Goal: Task Accomplishment & Management: Use online tool/utility

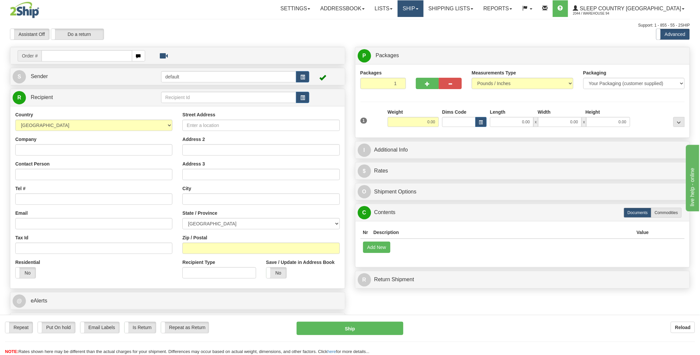
click at [423, 5] on link "Ship" at bounding box center [411, 8] width 26 height 17
click at [417, 31] on span "OnHold / Order Queue" at bounding box center [393, 31] width 47 height 5
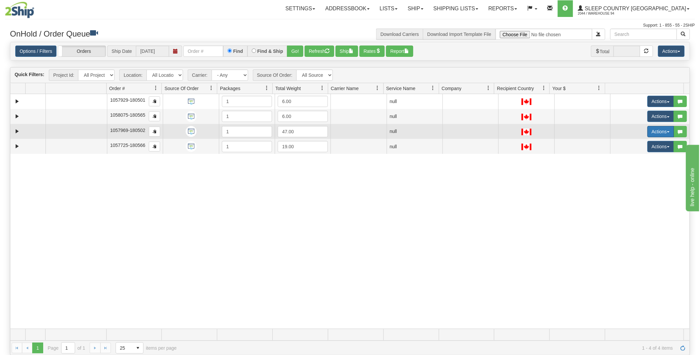
click at [667, 131] on span "button" at bounding box center [668, 131] width 3 height 1
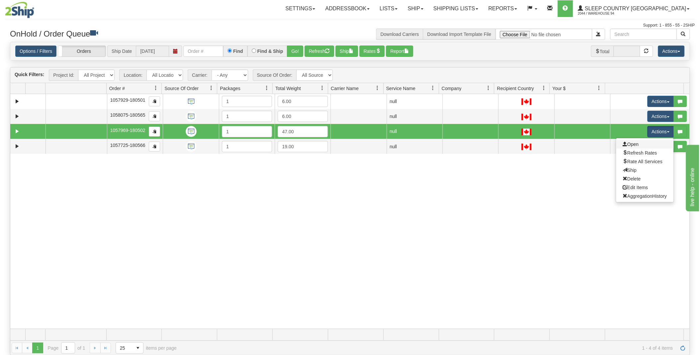
click at [636, 144] on link "Open" at bounding box center [644, 144] width 57 height 9
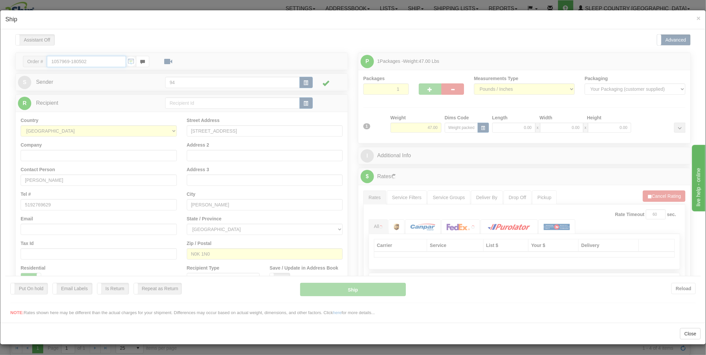
type input "11:54"
type input "16:00"
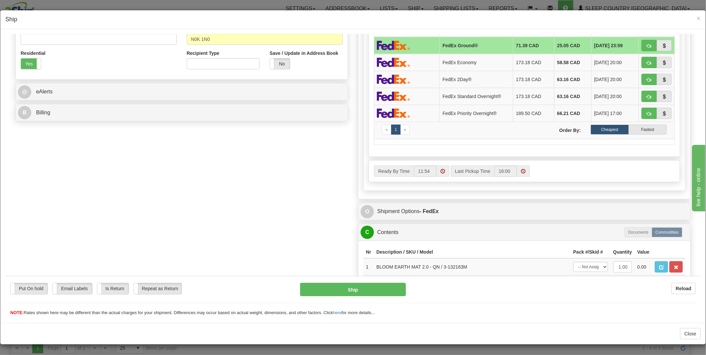
scroll to position [275, 0]
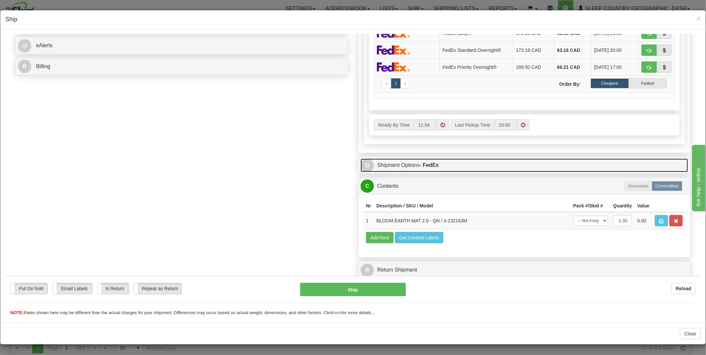
click at [384, 158] on link "O Shipment Options - FedEx" at bounding box center [523, 165] width 327 height 14
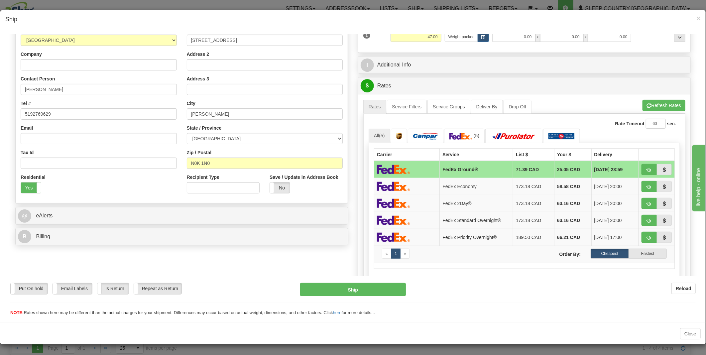
scroll to position [11, 0]
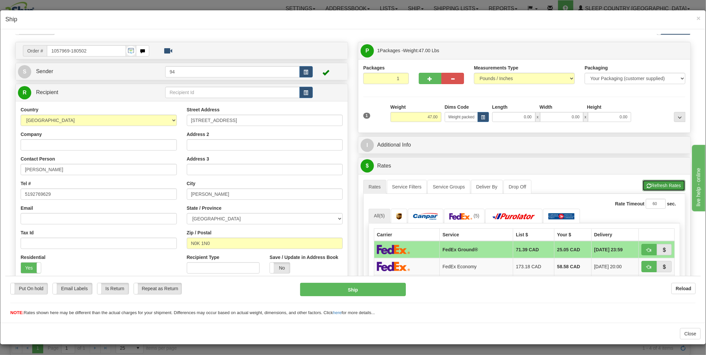
click at [653, 182] on button "Refresh Rates" at bounding box center [663, 184] width 43 height 11
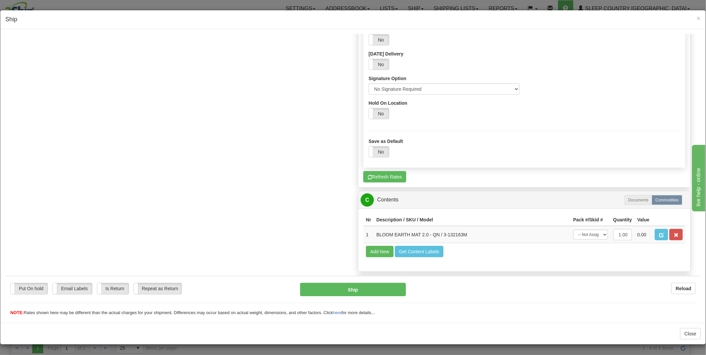
scroll to position [472, 0]
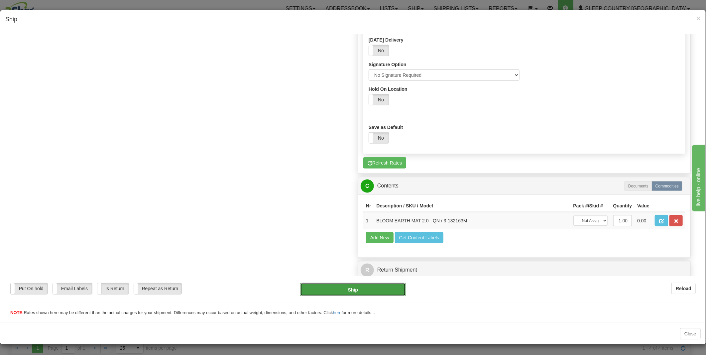
click at [348, 291] on button "Ship" at bounding box center [353, 288] width 106 height 13
type input "1"
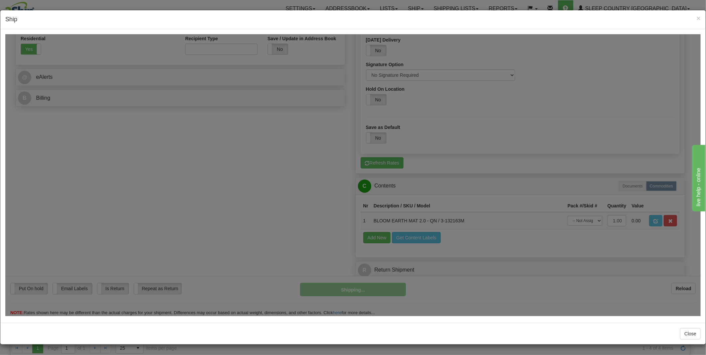
scroll to position [243, 0]
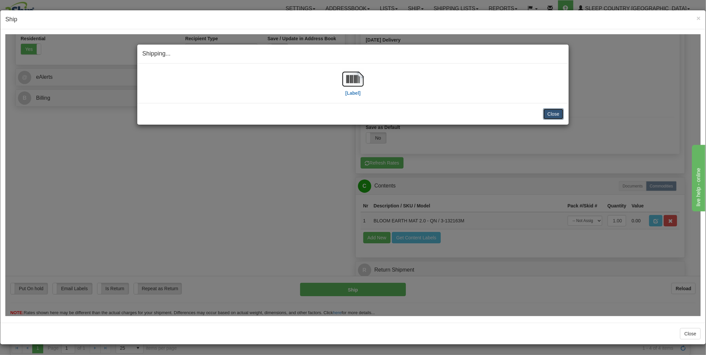
click at [548, 114] on button "Close" at bounding box center [553, 113] width 21 height 11
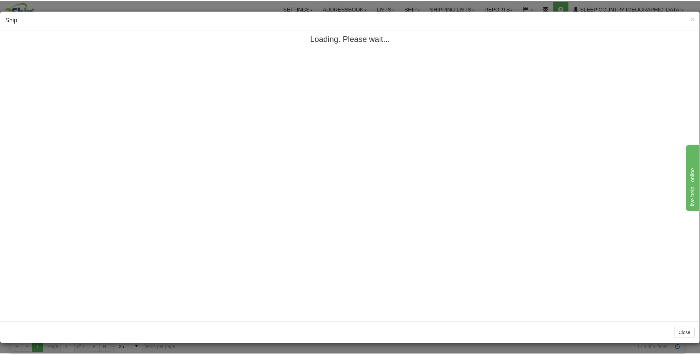
scroll to position [0, 0]
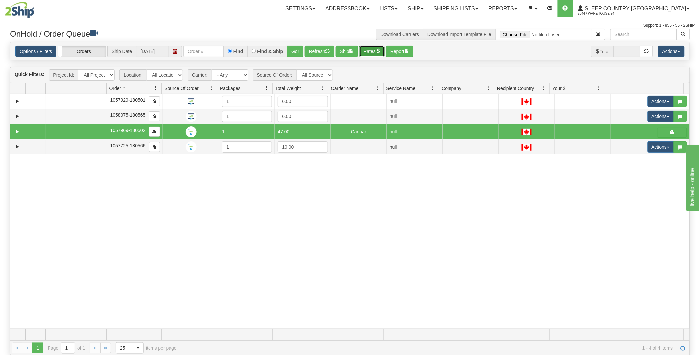
click at [367, 49] on button "Rates" at bounding box center [372, 51] width 26 height 11
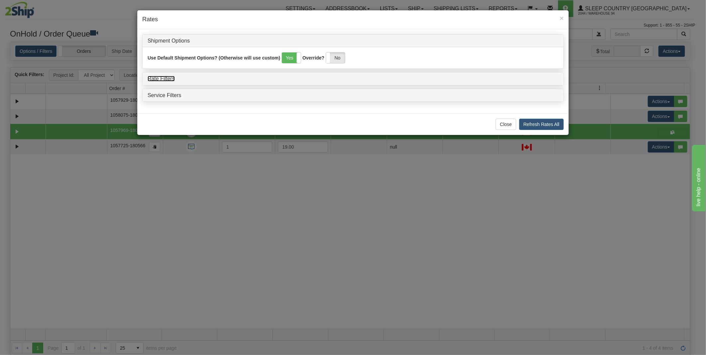
click at [161, 78] on link "Rate Filters" at bounding box center [161, 79] width 27 height 6
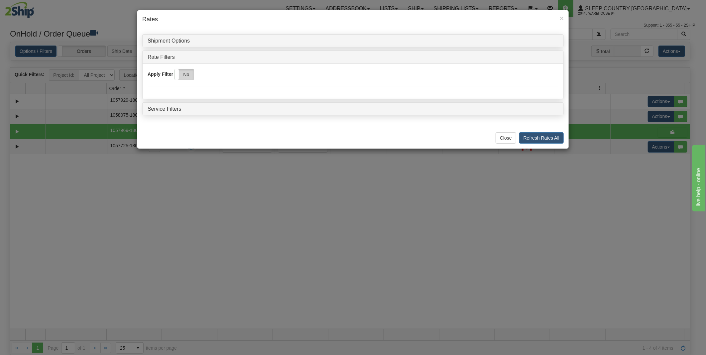
click at [184, 76] on label "No" at bounding box center [184, 74] width 19 height 11
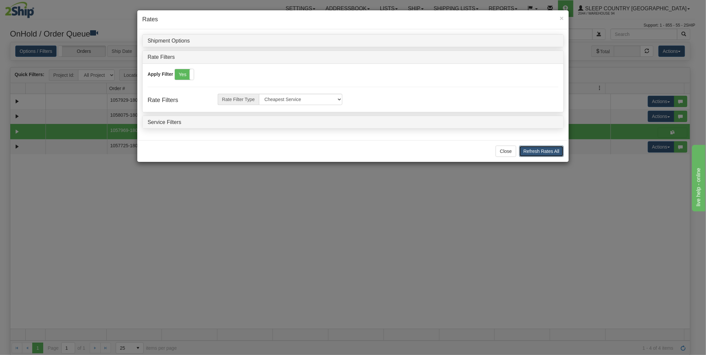
click at [539, 151] on button "Refresh Rates All" at bounding box center [541, 151] width 45 height 11
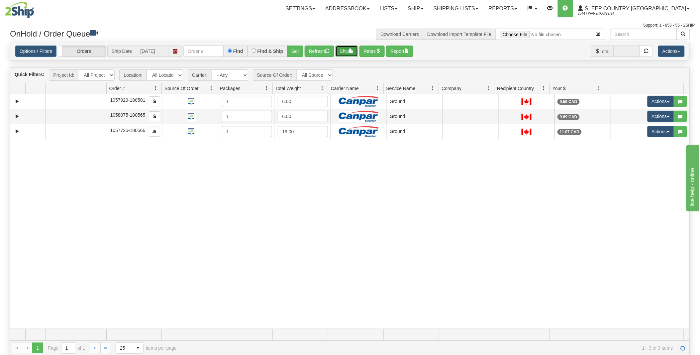
click at [353, 52] on span "button" at bounding box center [351, 51] width 5 height 5
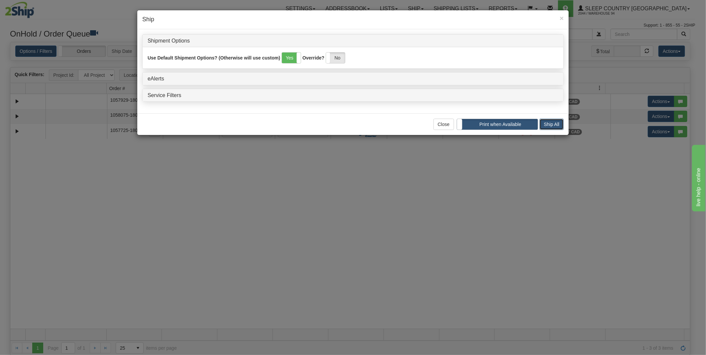
click at [543, 123] on button "Ship All" at bounding box center [551, 124] width 24 height 11
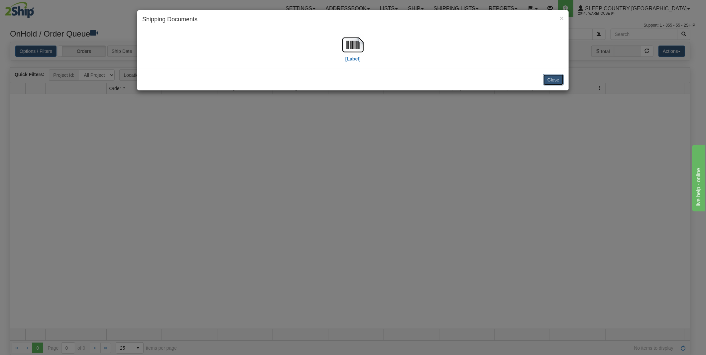
click at [550, 81] on button "Close" at bounding box center [553, 79] width 21 height 11
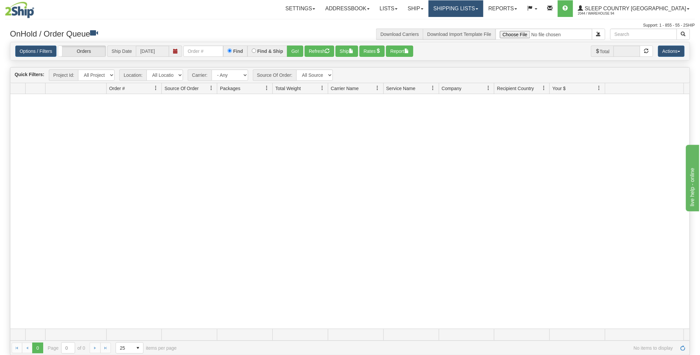
click at [483, 9] on link "Shipping lists" at bounding box center [456, 8] width 55 height 17
click at [464, 21] on span "Current Shipments" at bounding box center [444, 23] width 39 height 5
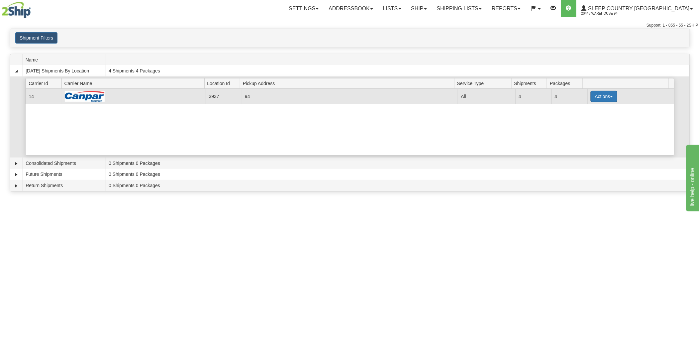
click at [605, 97] on button "Actions" at bounding box center [604, 96] width 27 height 11
click at [577, 146] on link "Print" at bounding box center [590, 143] width 53 height 9
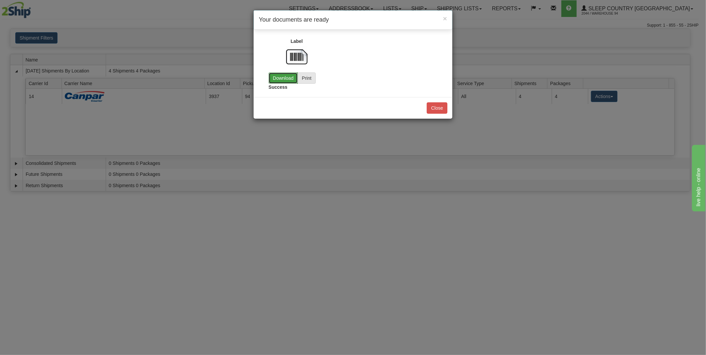
click at [272, 77] on link "Download" at bounding box center [282, 77] width 29 height 11
click at [436, 110] on button "Close" at bounding box center [437, 107] width 21 height 11
